Goal: Check status: Check status

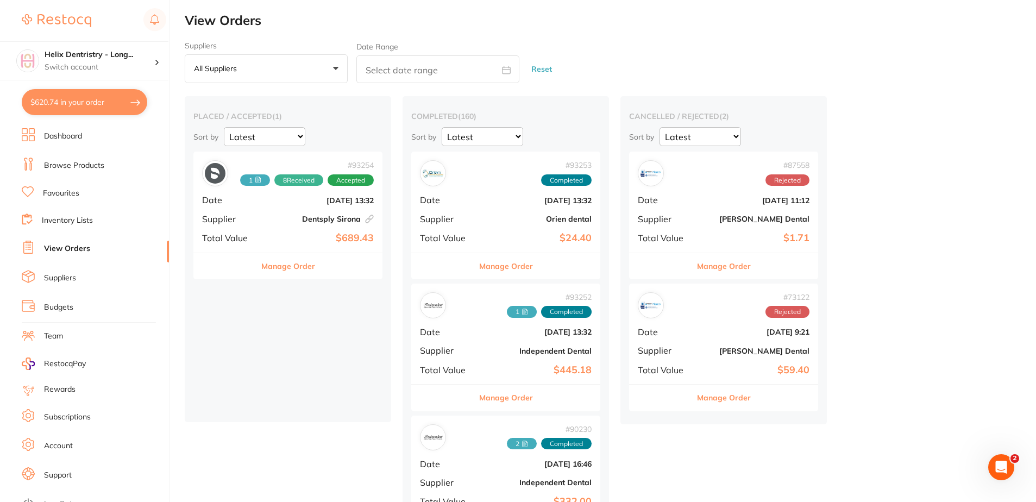
click at [251, 230] on div "# 93254 1 8 Received Accepted Date [DATE] 13:32 Supplier Dentsply Sirona This o…" at bounding box center [287, 202] width 189 height 100
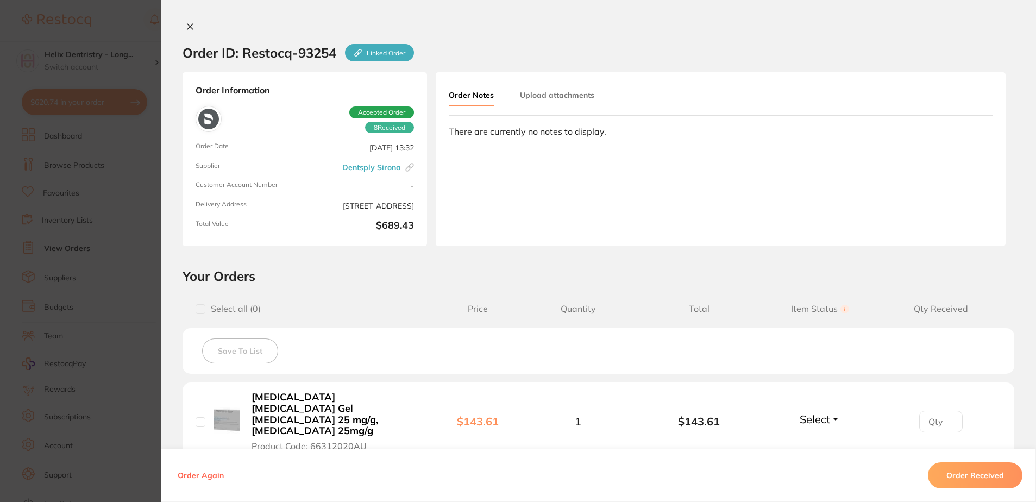
click at [190, 22] on icon at bounding box center [190, 26] width 9 height 9
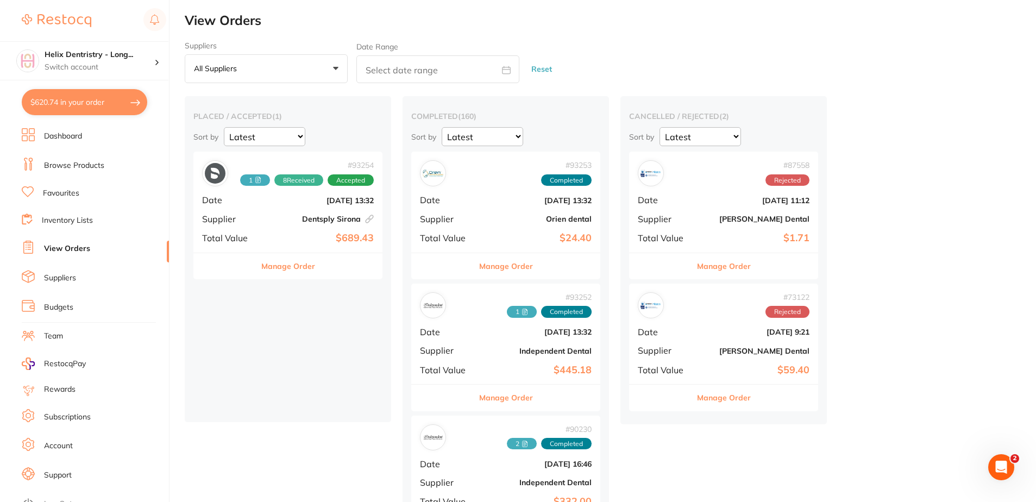
click at [736, 152] on div "# 87558 Rejected Date [DATE] 11:12 Supplier [PERSON_NAME] Dental Total Value $1…" at bounding box center [723, 202] width 189 height 100
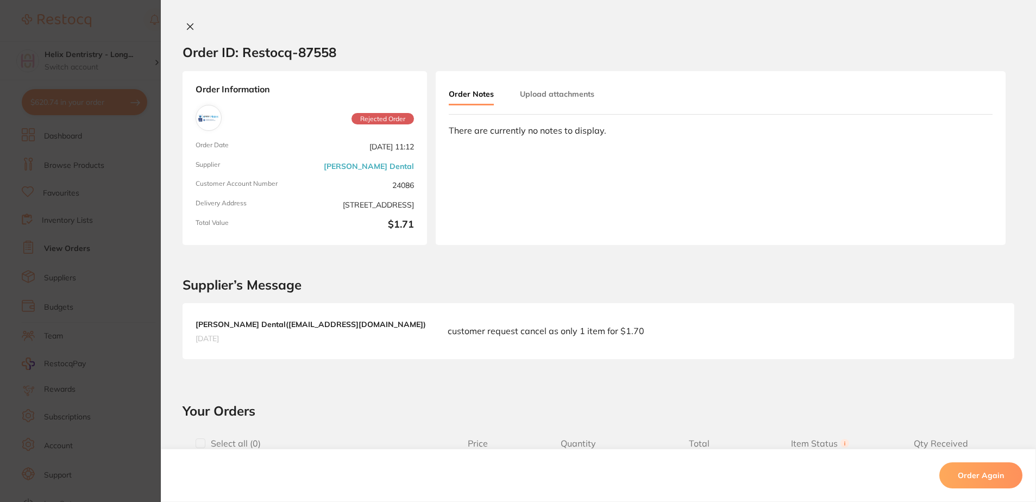
click at [187, 29] on icon at bounding box center [190, 27] width 6 height 6
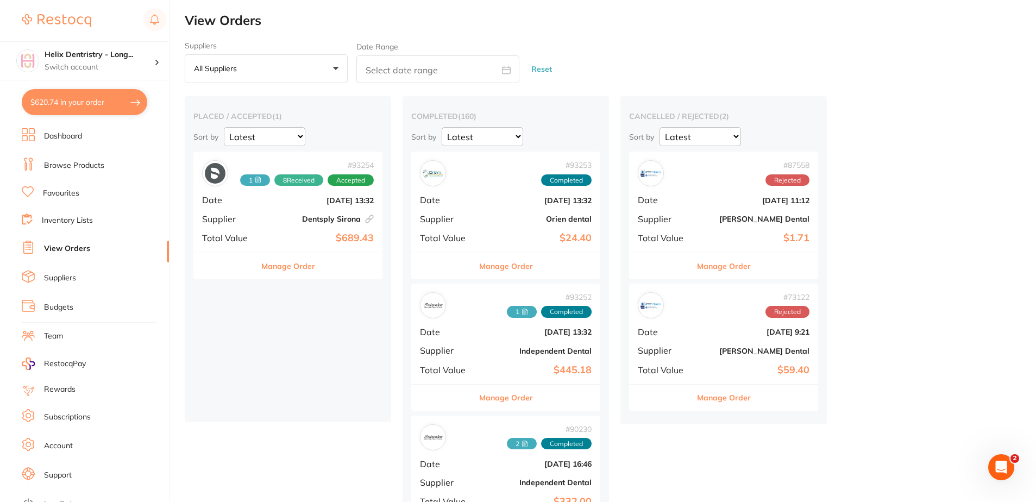
click at [712, 312] on div "# 73122 Rejected" at bounding box center [724, 305] width 172 height 26
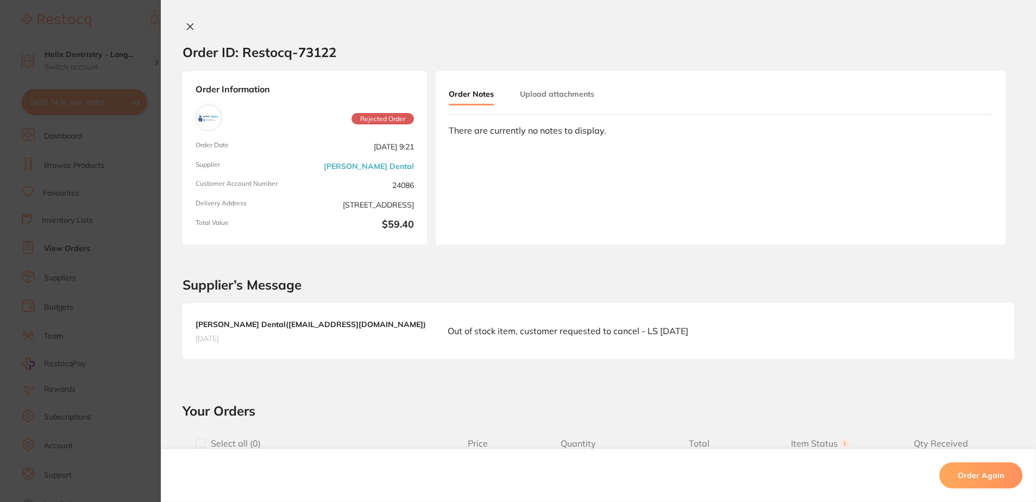
click at [186, 29] on icon at bounding box center [190, 26] width 9 height 9
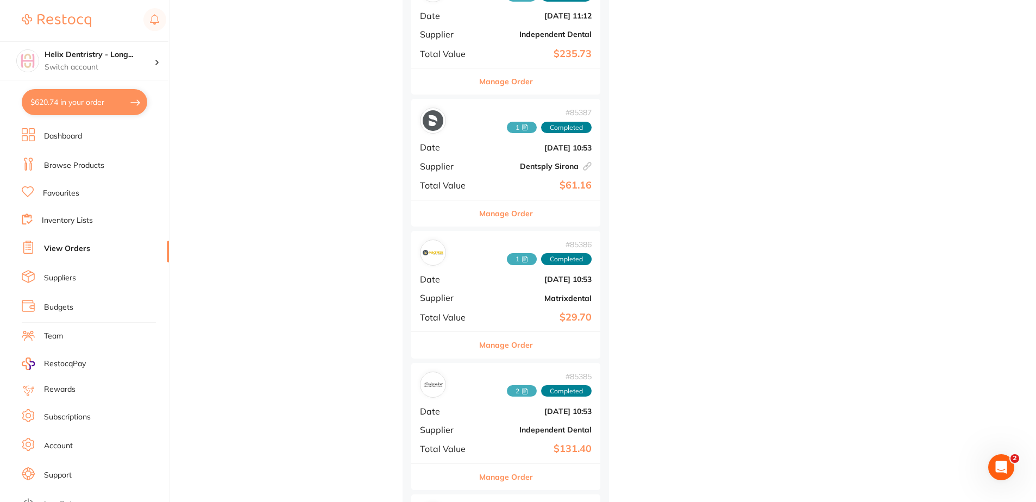
scroll to position [2119, 0]
